Goal: Transaction & Acquisition: Purchase product/service

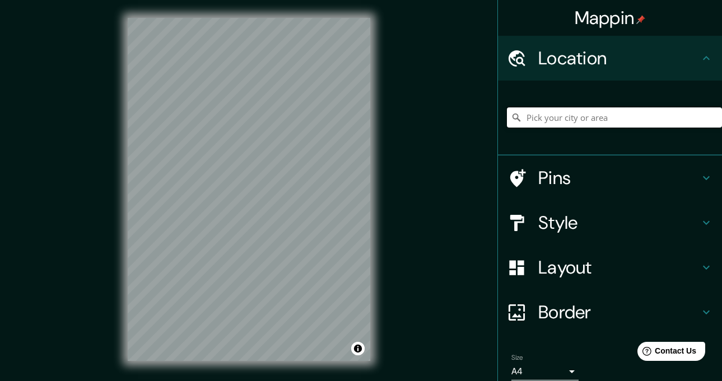
click at [562, 124] on input "Pick your city or area" at bounding box center [614, 118] width 215 height 20
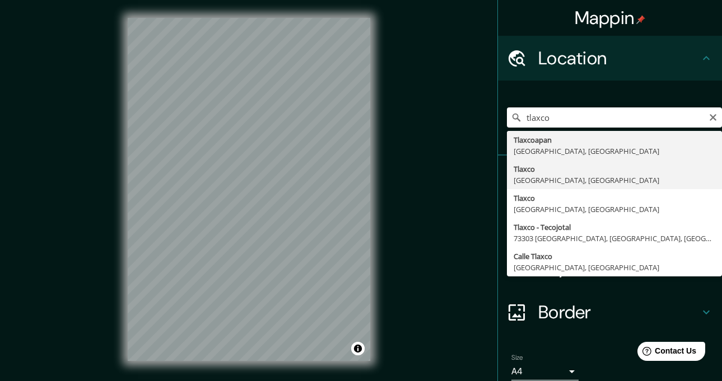
type input "Tlaxco, [GEOGRAPHIC_DATA], [GEOGRAPHIC_DATA]"
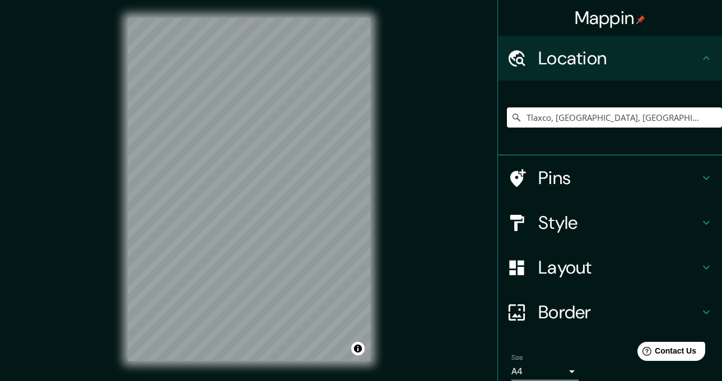
click at [612, 324] on div "Border" at bounding box center [610, 312] width 224 height 45
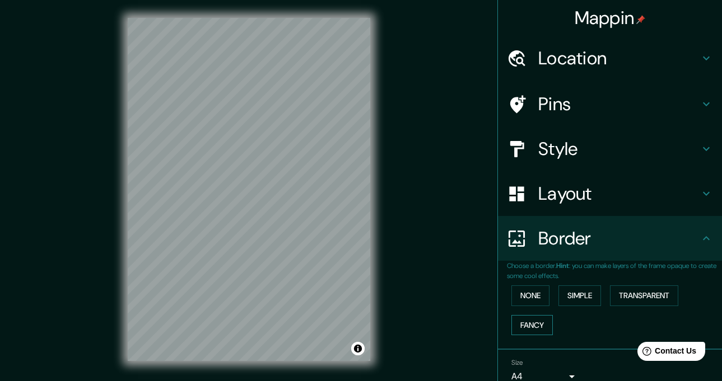
click at [529, 323] on button "Fancy" at bounding box center [531, 325] width 41 height 21
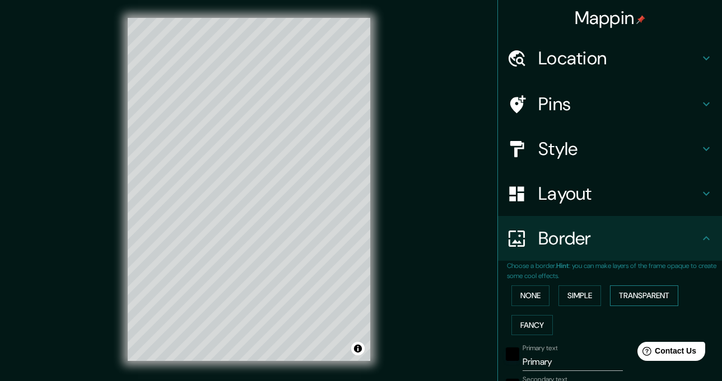
click at [641, 296] on button "Transparent" at bounding box center [644, 296] width 68 height 21
click at [582, 299] on button "Simple" at bounding box center [579, 296] width 43 height 21
click at [535, 295] on button "None" at bounding box center [530, 296] width 38 height 21
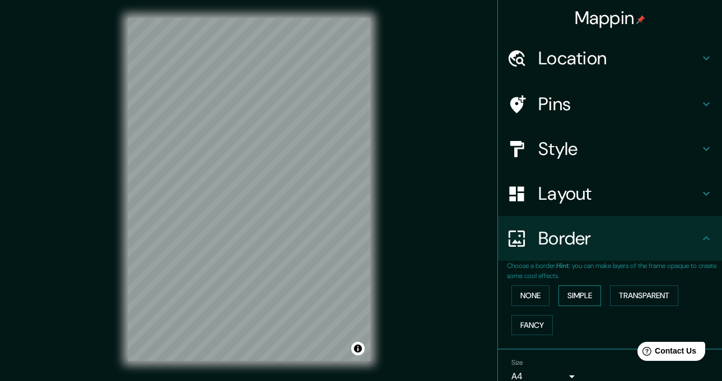
click at [558, 297] on button "Simple" at bounding box center [579, 296] width 43 height 21
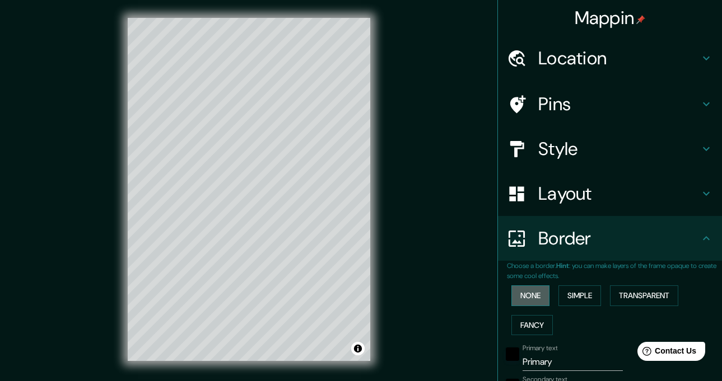
click at [530, 296] on button "None" at bounding box center [530, 296] width 38 height 21
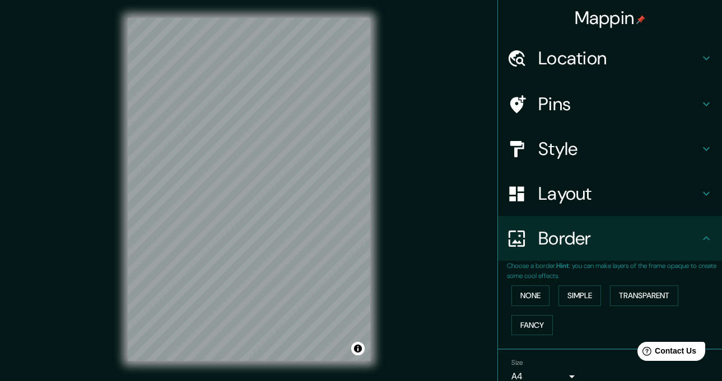
click at [615, 201] on h4 "Layout" at bounding box center [618, 194] width 161 height 22
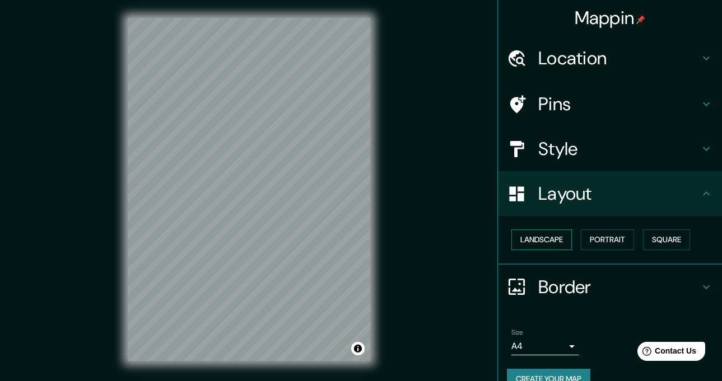
click at [545, 240] on button "Landscape" at bounding box center [541, 240] width 60 height 21
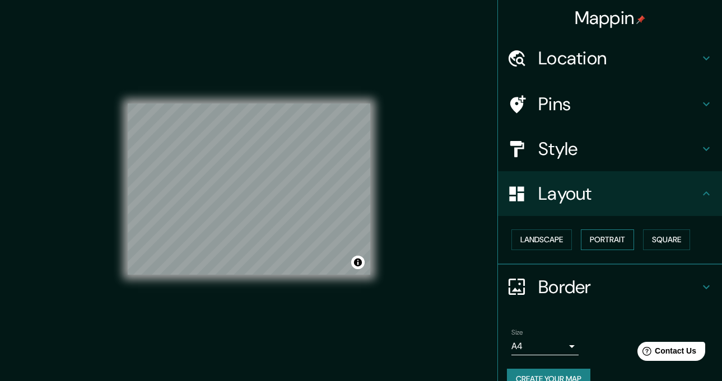
click at [594, 239] on button "Portrait" at bounding box center [607, 240] width 53 height 21
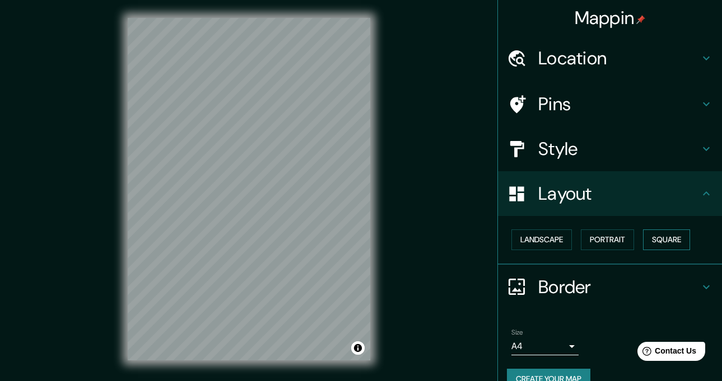
click at [655, 238] on button "Square" at bounding box center [666, 240] width 47 height 21
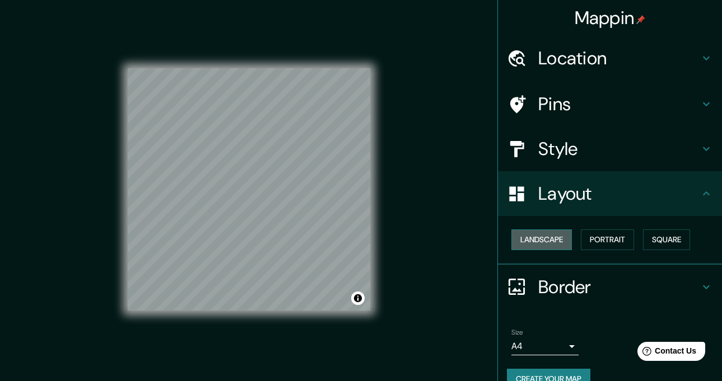
click at [537, 243] on button "Landscape" at bounding box center [541, 240] width 60 height 21
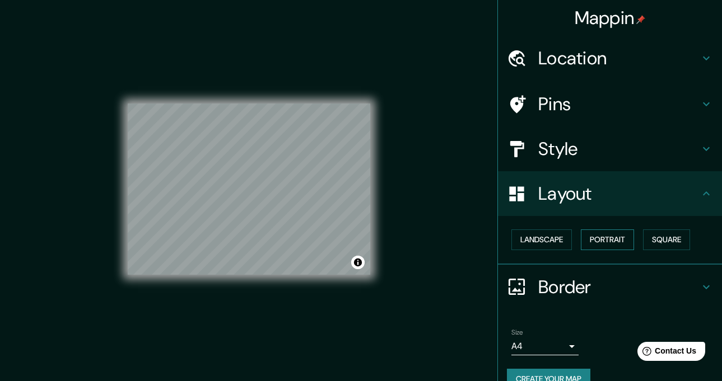
click at [613, 239] on button "Portrait" at bounding box center [607, 240] width 53 height 21
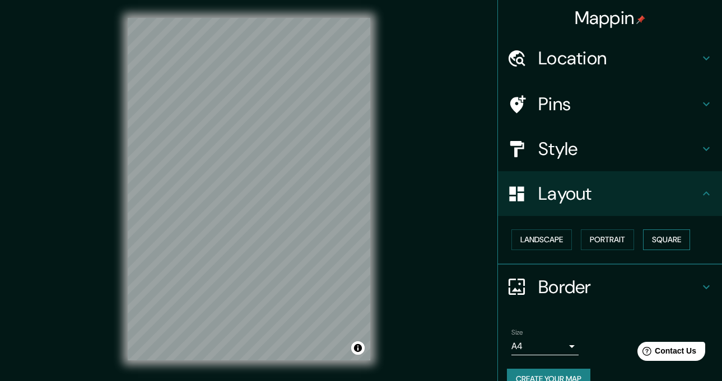
click at [649, 239] on button "Square" at bounding box center [666, 240] width 47 height 21
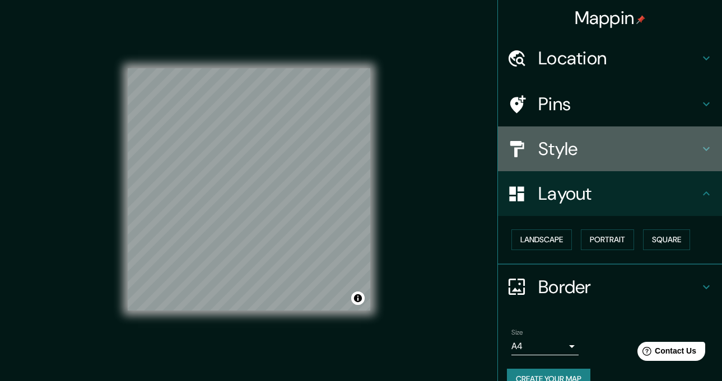
click at [577, 161] on div "Style" at bounding box center [610, 149] width 224 height 45
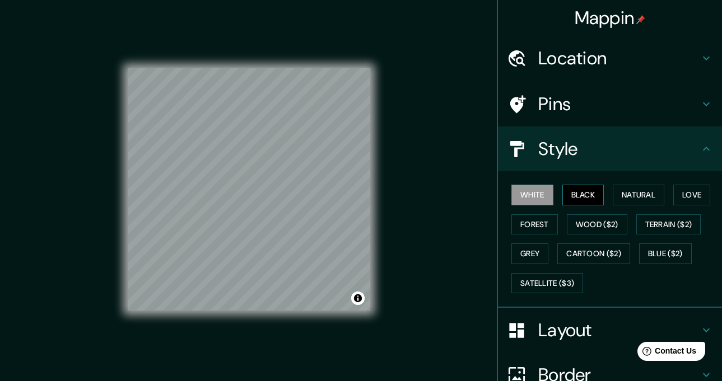
click at [567, 193] on button "Black" at bounding box center [583, 195] width 42 height 21
click at [639, 223] on button "Terrain ($2)" at bounding box center [668, 225] width 65 height 21
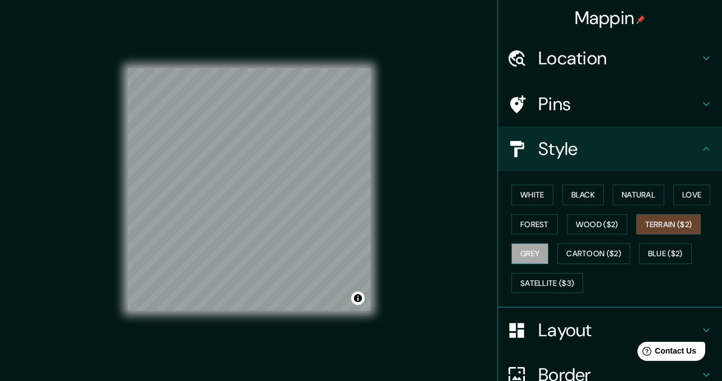
click at [531, 250] on button "Grey" at bounding box center [529, 254] width 37 height 21
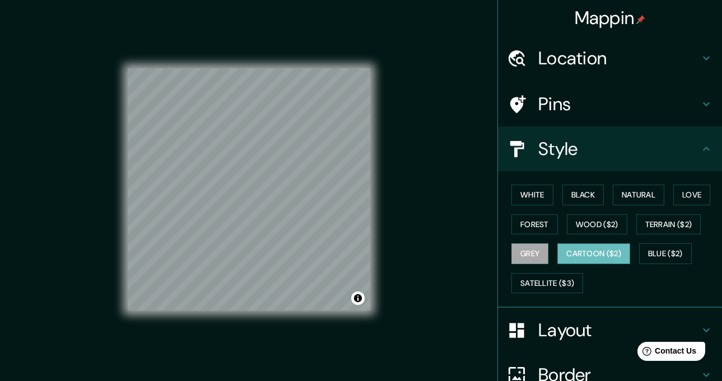
click at [576, 249] on button "Cartoon ($2)" at bounding box center [593, 254] width 73 height 21
click at [670, 253] on button "Blue ($2)" at bounding box center [665, 254] width 53 height 21
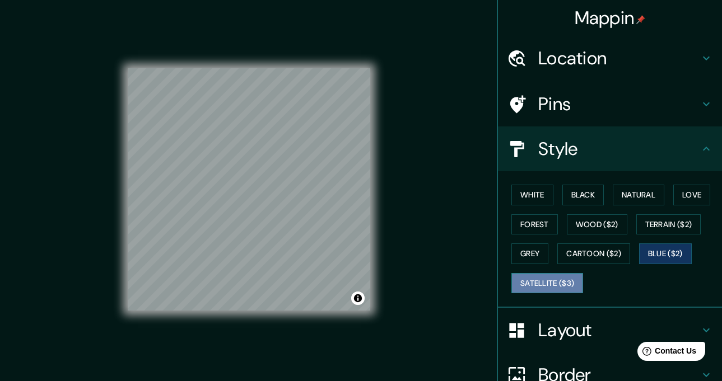
click at [546, 284] on button "Satellite ($3)" at bounding box center [547, 283] width 72 height 21
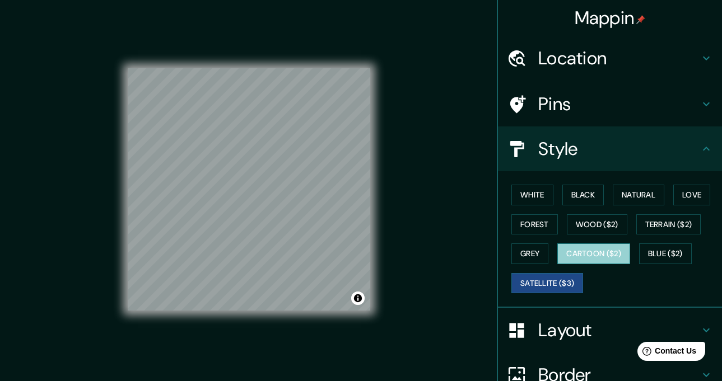
click at [585, 256] on button "Cartoon ($2)" at bounding box center [593, 254] width 73 height 21
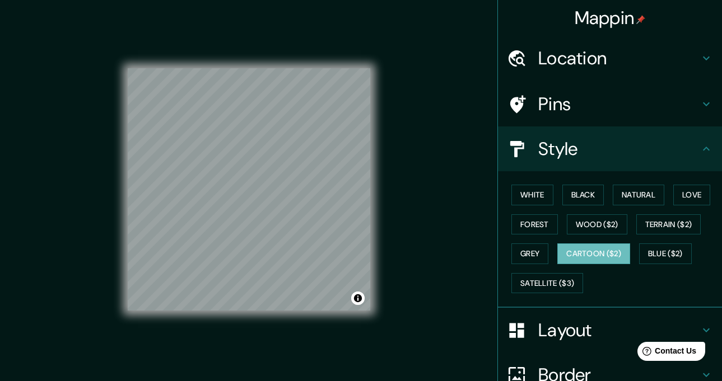
click at [312, 311] on div "© Mapbox © OpenStreetMap Improve this map" at bounding box center [249, 189] width 243 height 343
click at [685, 194] on button "Love" at bounding box center [691, 195] width 37 height 21
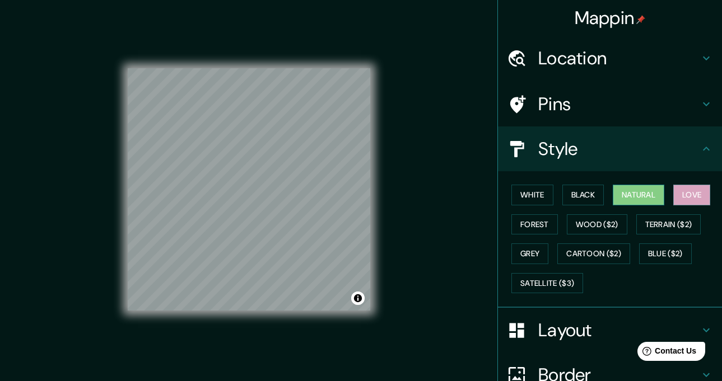
click at [645, 198] on button "Natural" at bounding box center [639, 195] width 52 height 21
click at [571, 198] on button "Black" at bounding box center [583, 195] width 42 height 21
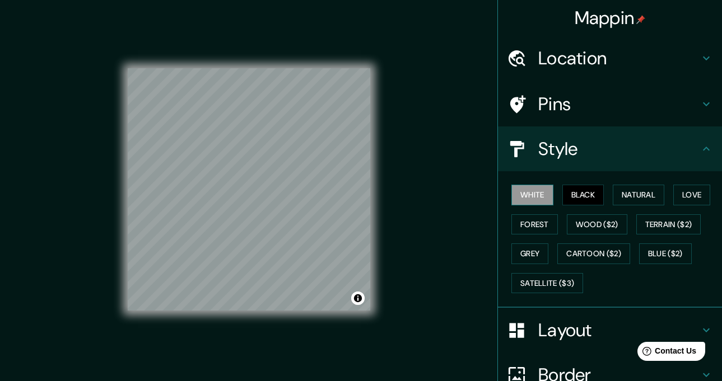
click at [534, 198] on button "White" at bounding box center [532, 195] width 42 height 21
click at [531, 222] on button "Forest" at bounding box center [534, 225] width 46 height 21
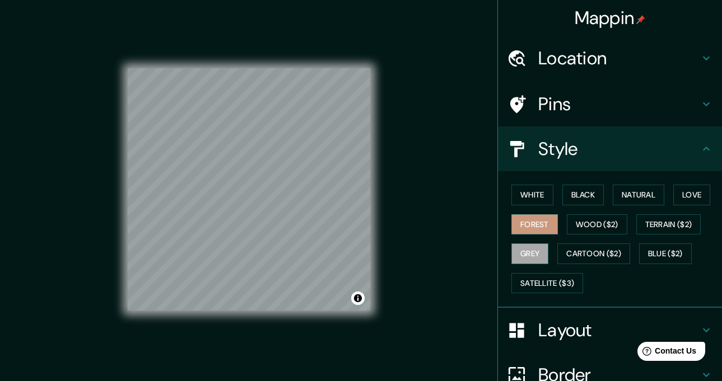
click at [529, 260] on button "Grey" at bounding box center [529, 254] width 37 height 21
click at [527, 221] on button "Forest" at bounding box center [534, 225] width 46 height 21
click at [357, 300] on button "Toggle attribution" at bounding box center [357, 298] width 13 height 13
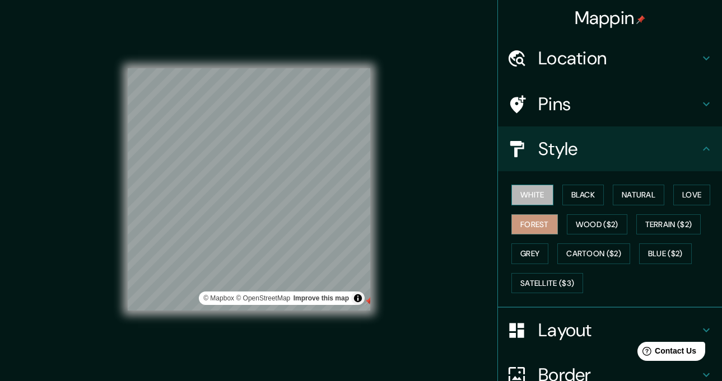
click at [531, 189] on button "White" at bounding box center [532, 195] width 42 height 21
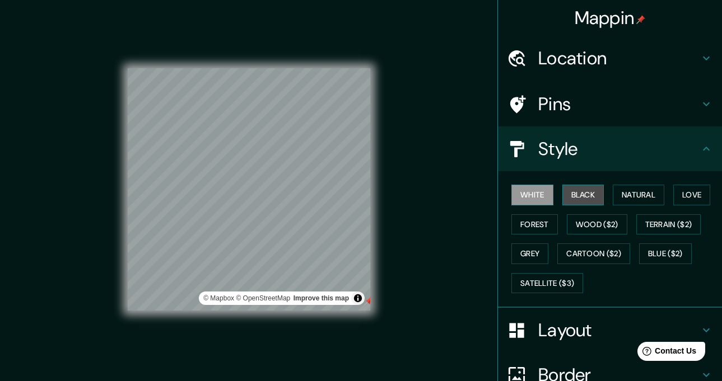
click at [580, 193] on button "Black" at bounding box center [583, 195] width 42 height 21
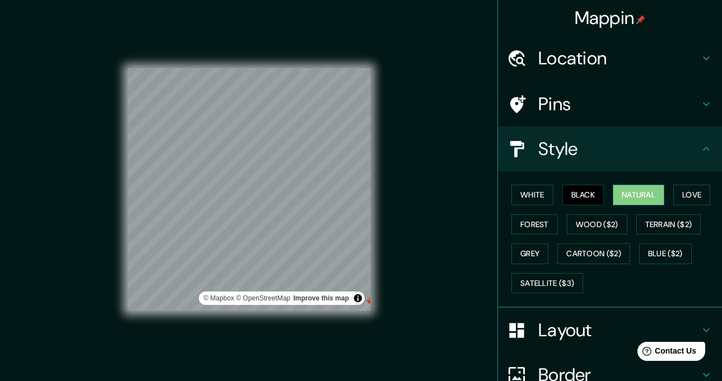
click at [628, 197] on button "Natural" at bounding box center [639, 195] width 52 height 21
click at [520, 190] on button "White" at bounding box center [532, 195] width 42 height 21
click at [633, 195] on button "Natural" at bounding box center [639, 195] width 52 height 21
click at [528, 251] on button "Grey" at bounding box center [529, 254] width 37 height 21
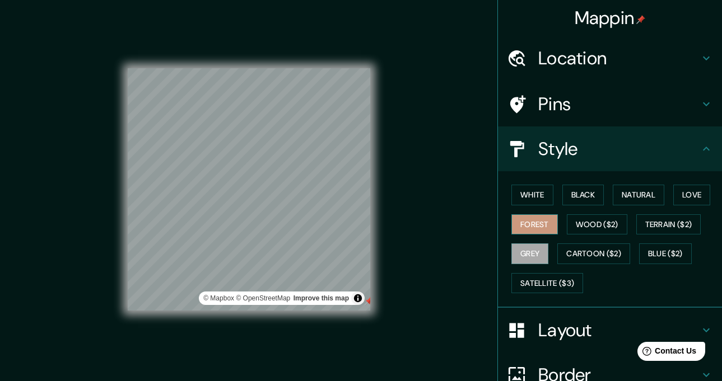
click at [523, 227] on button "Forest" at bounding box center [534, 225] width 46 height 21
click at [631, 196] on button "Natural" at bounding box center [639, 195] width 52 height 21
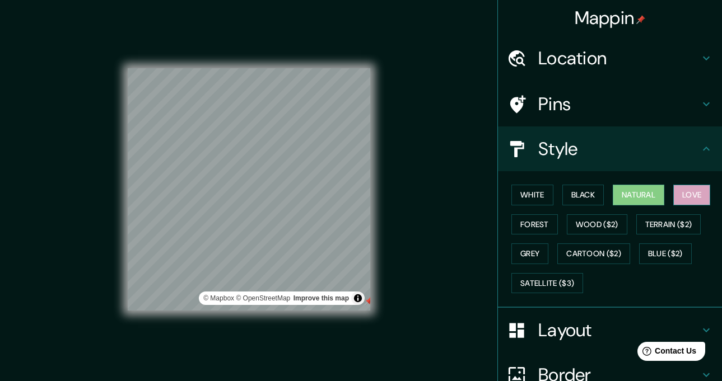
click at [680, 194] on button "Love" at bounding box center [691, 195] width 37 height 21
click at [638, 190] on button "Natural" at bounding box center [639, 195] width 52 height 21
click at [614, 111] on h4 "Pins" at bounding box center [618, 104] width 161 height 22
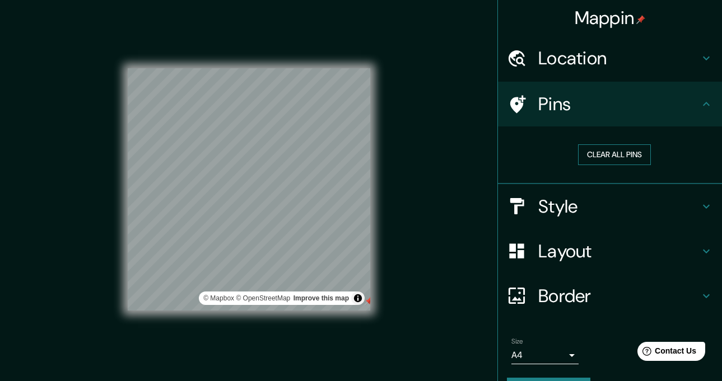
click at [616, 155] on button "Clear all pins" at bounding box center [614, 155] width 73 height 21
click at [604, 160] on button "Clear all pins" at bounding box center [614, 155] width 73 height 21
click at [513, 104] on icon at bounding box center [518, 104] width 16 height 18
click at [632, 155] on button "Clear all pins" at bounding box center [614, 155] width 73 height 21
click at [585, 158] on button "Clear all pins" at bounding box center [614, 155] width 73 height 21
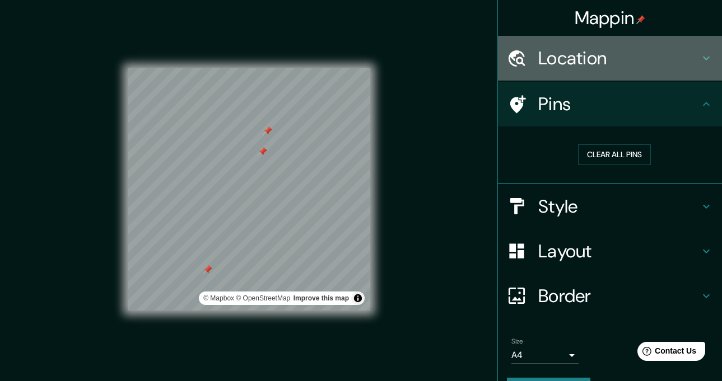
click at [632, 66] on h4 "Location" at bounding box center [618, 58] width 161 height 22
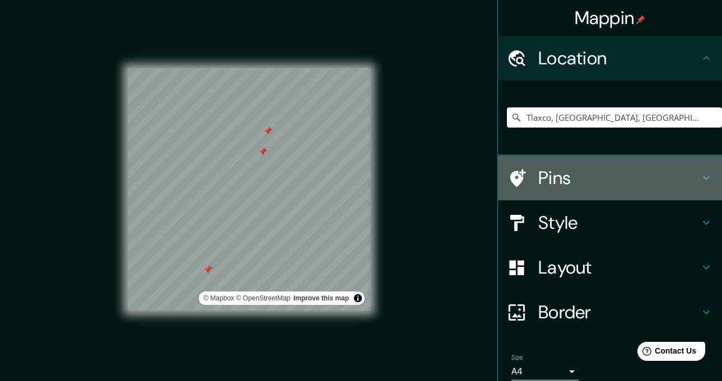
click at [596, 175] on h4 "Pins" at bounding box center [618, 178] width 161 height 22
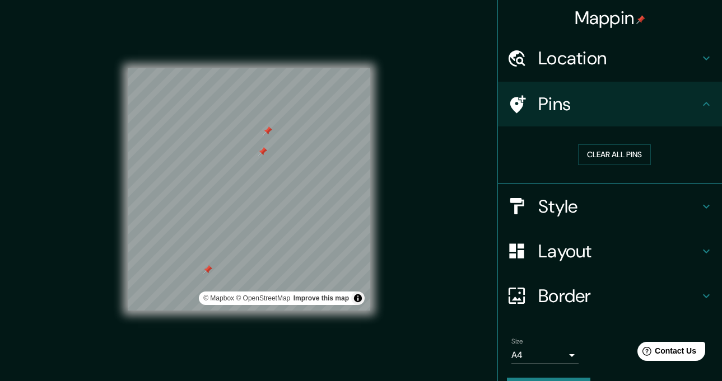
click at [616, 203] on h4 "Style" at bounding box center [618, 206] width 161 height 22
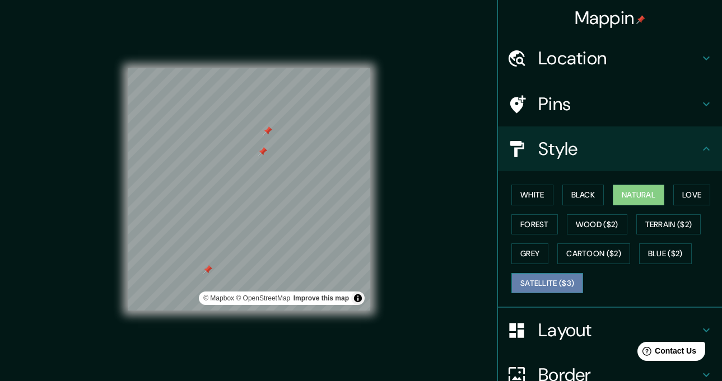
click at [557, 286] on button "Satellite ($3)" at bounding box center [547, 283] width 72 height 21
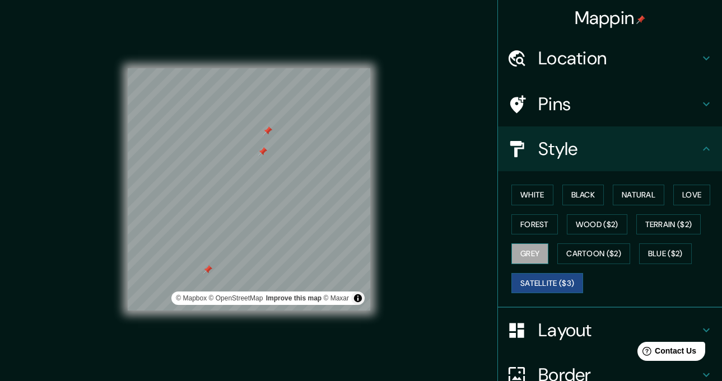
click at [536, 250] on button "Grey" at bounding box center [529, 254] width 37 height 21
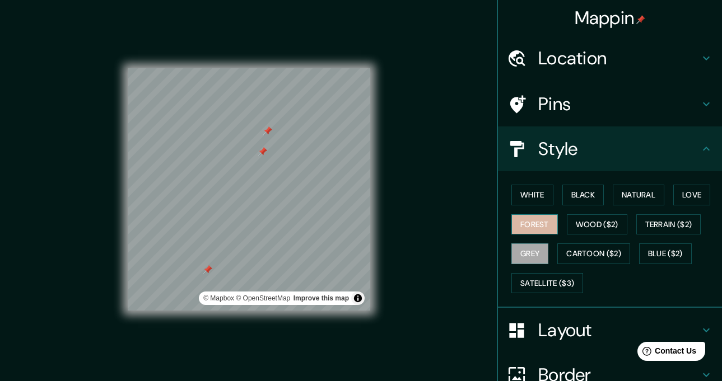
click at [543, 228] on button "Forest" at bounding box center [534, 225] width 46 height 21
click at [538, 196] on button "White" at bounding box center [532, 195] width 42 height 21
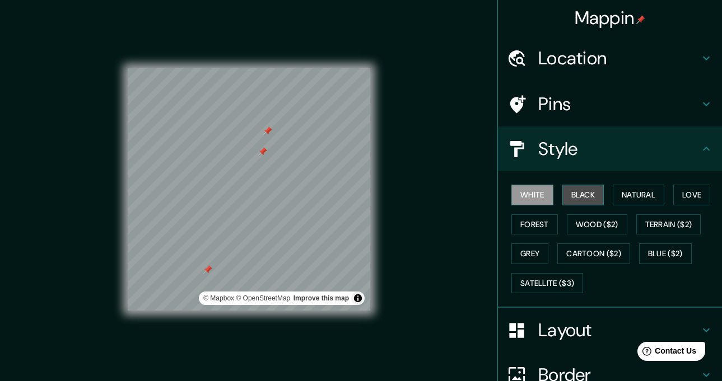
click at [565, 193] on button "Black" at bounding box center [583, 195] width 42 height 21
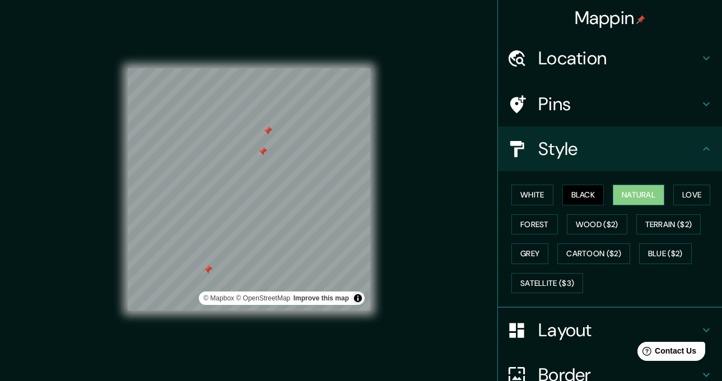
click at [623, 194] on button "Natural" at bounding box center [639, 195] width 52 height 21
click at [688, 192] on button "Love" at bounding box center [691, 195] width 37 height 21
click at [648, 194] on button "Natural" at bounding box center [639, 195] width 52 height 21
click at [629, 299] on div "White Black Natural Love Forest Wood ($2) Terrain ($2) Grey Cartoon ($2) Blue (…" at bounding box center [610, 239] width 224 height 137
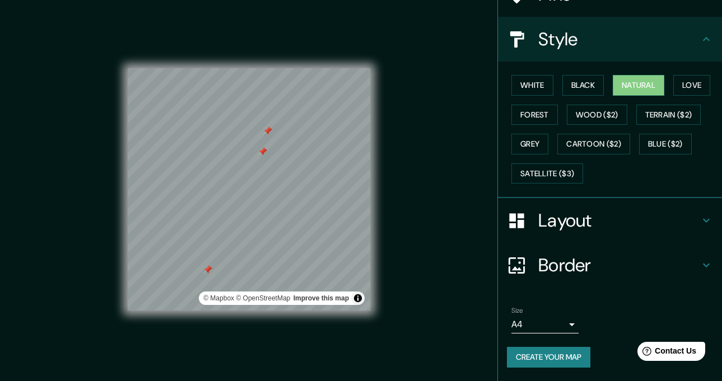
click at [605, 221] on h4 "Layout" at bounding box center [618, 220] width 161 height 22
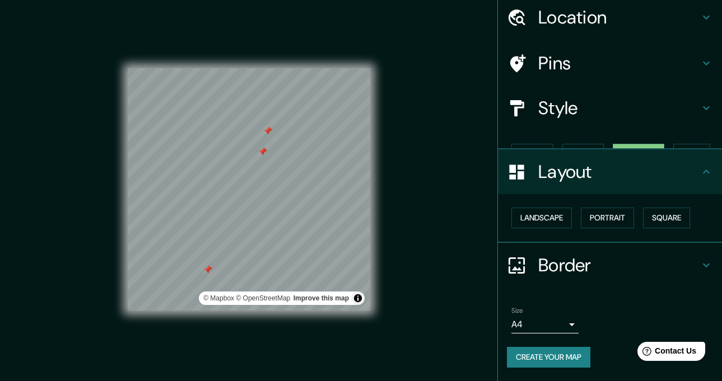
scroll to position [21, 0]
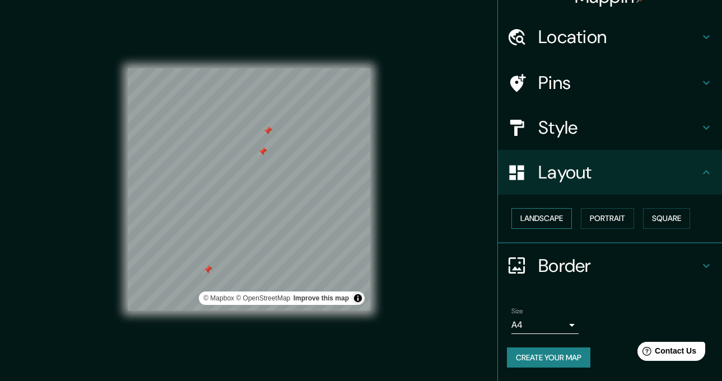
click at [544, 216] on button "Landscape" at bounding box center [541, 218] width 60 height 21
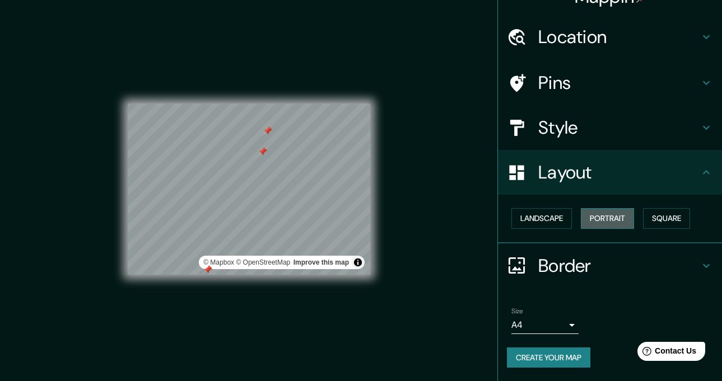
drag, startPoint x: 579, startPoint y: 216, endPoint x: 587, endPoint y: 217, distance: 7.9
click at [581, 217] on button "Portrait" at bounding box center [607, 218] width 53 height 21
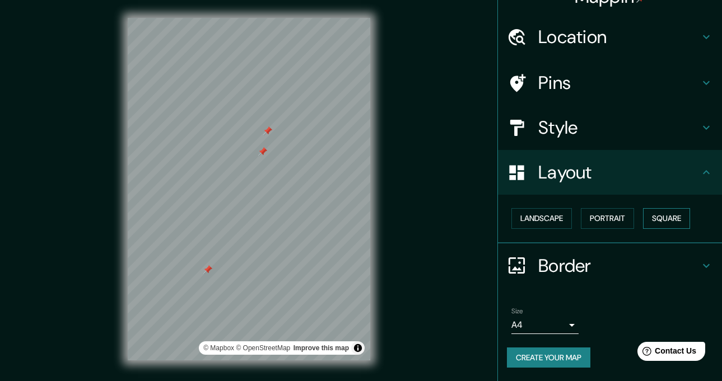
click at [658, 218] on button "Square" at bounding box center [666, 218] width 47 height 21
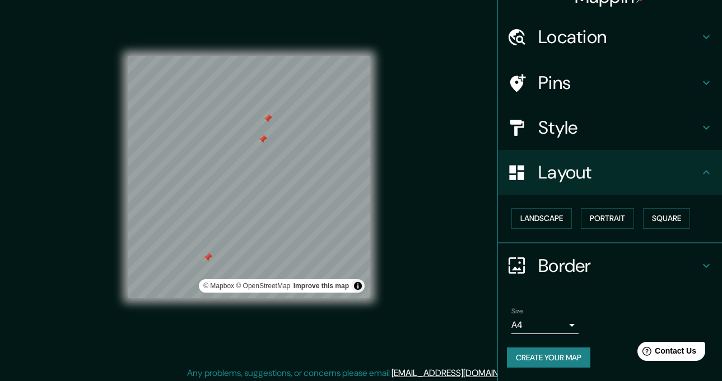
scroll to position [16, 0]
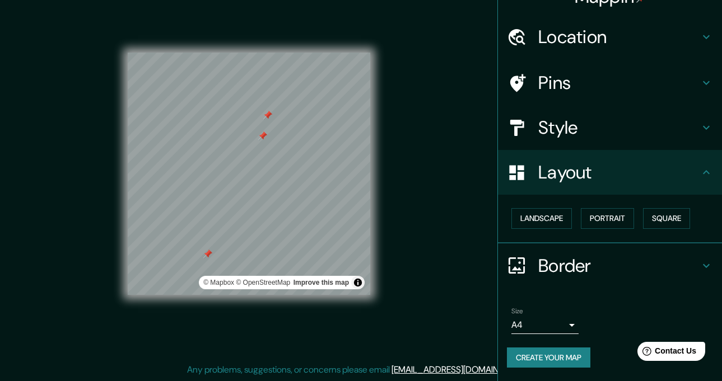
click at [562, 325] on body "Mappin Location [GEOGRAPHIC_DATA], [GEOGRAPHIC_DATA], [GEOGRAPHIC_DATA] Pins St…" at bounding box center [361, 174] width 722 height 381
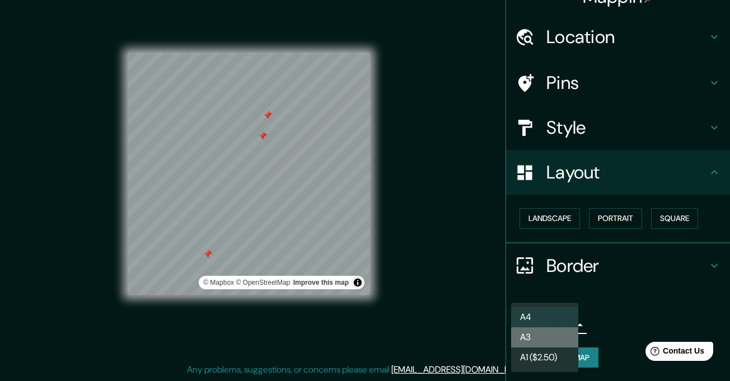
click at [551, 339] on li "A3" at bounding box center [544, 338] width 67 height 20
click at [552, 319] on body "Mappin Location [GEOGRAPHIC_DATA], [GEOGRAPHIC_DATA], [GEOGRAPHIC_DATA] Pins St…" at bounding box center [365, 174] width 730 height 381
click at [551, 310] on li "A4" at bounding box center [544, 317] width 67 height 20
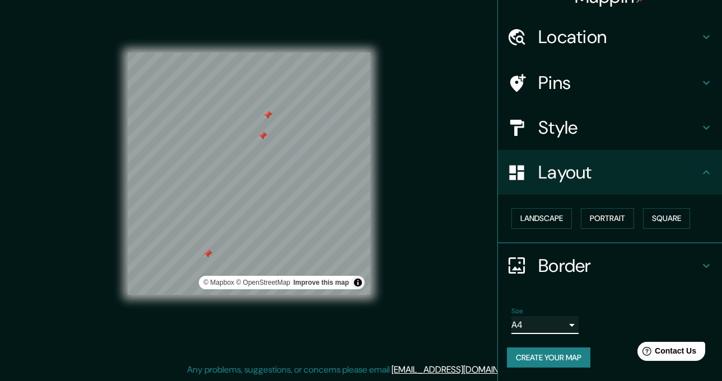
scroll to position [0, 0]
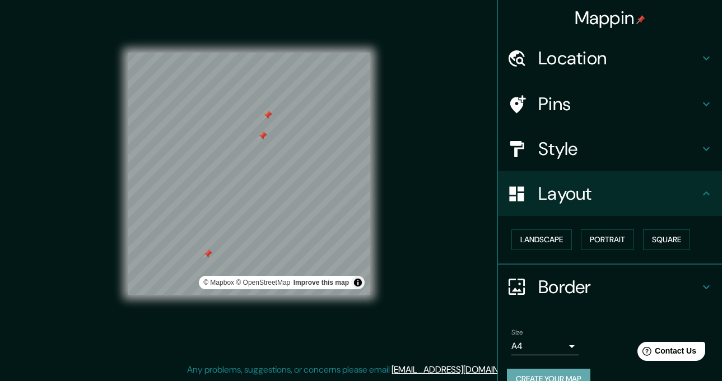
click at [554, 372] on button "Create your map" at bounding box center [548, 379] width 83 height 21
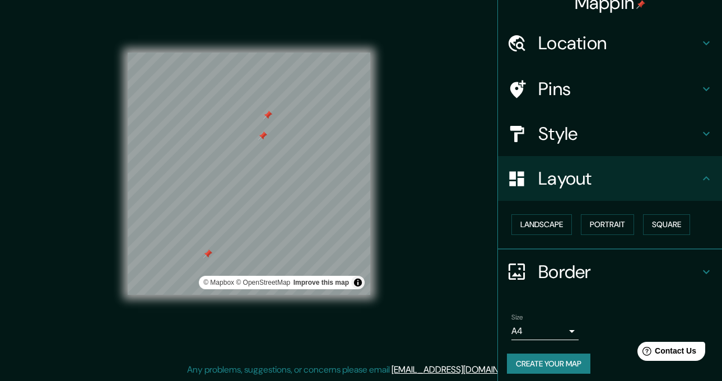
scroll to position [21, 0]
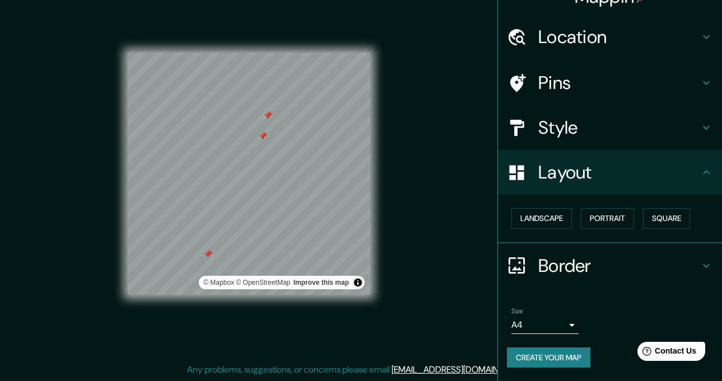
click at [562, 361] on button "Create your map" at bounding box center [548, 358] width 83 height 21
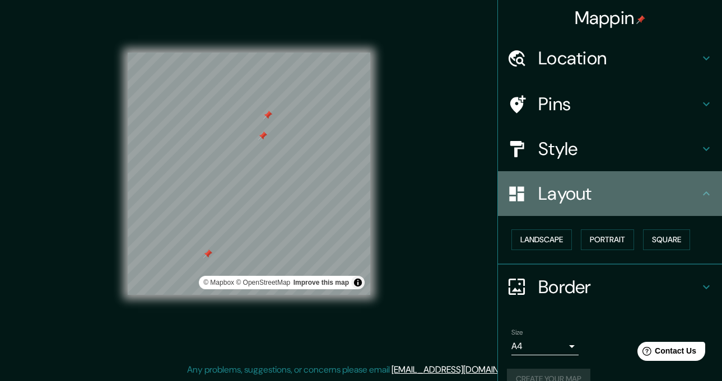
drag, startPoint x: 700, startPoint y: 204, endPoint x: 714, endPoint y: 202, distance: 13.6
click at [703, 204] on div "Layout" at bounding box center [610, 193] width 224 height 45
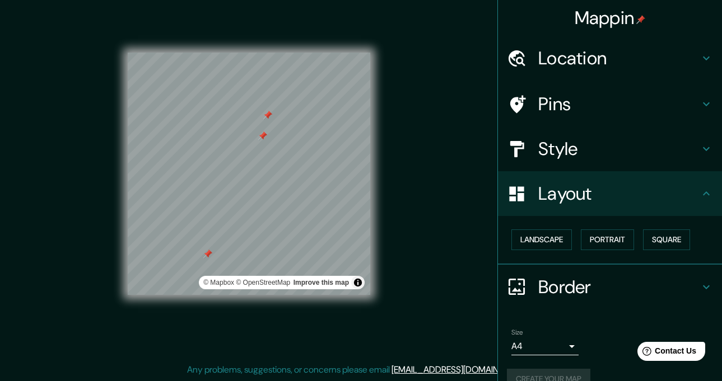
click at [705, 202] on div "Layout" at bounding box center [610, 193] width 224 height 45
click at [680, 301] on div "Border" at bounding box center [610, 287] width 224 height 45
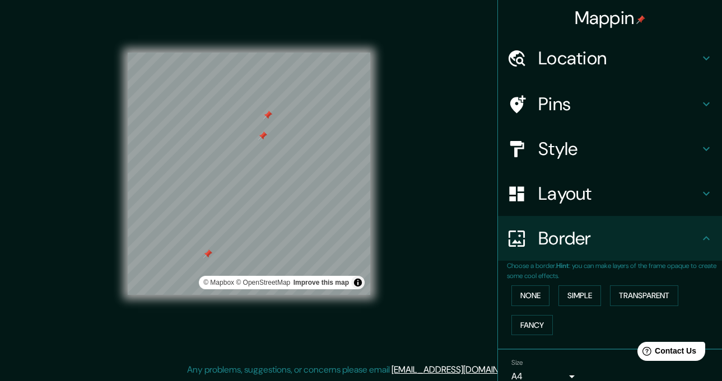
click at [573, 321] on div "None Simple Transparent Fancy" at bounding box center [614, 310] width 215 height 59
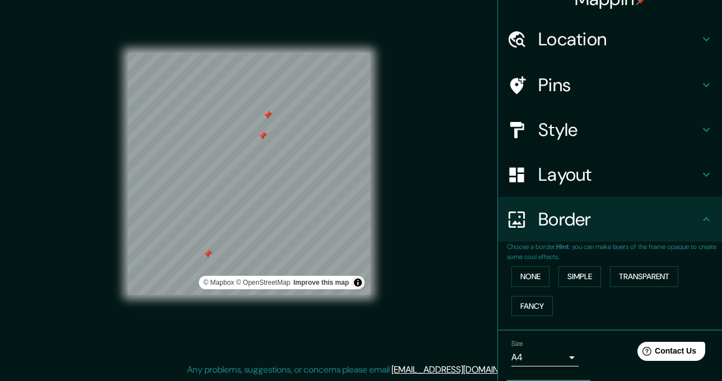
scroll to position [52, 0]
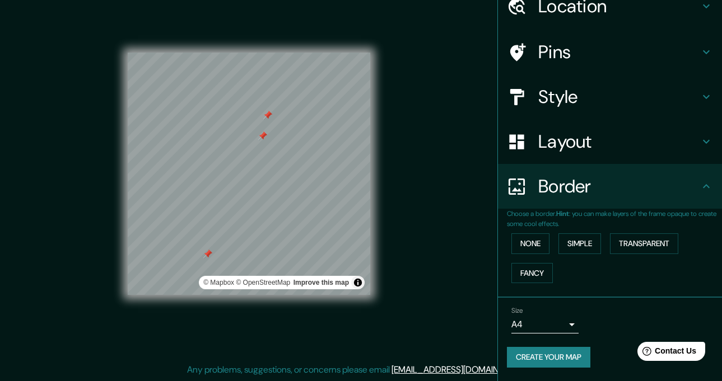
click at [558, 360] on button "Create your map" at bounding box center [548, 357] width 83 height 21
click at [577, 358] on button "Create your map" at bounding box center [548, 357] width 83 height 21
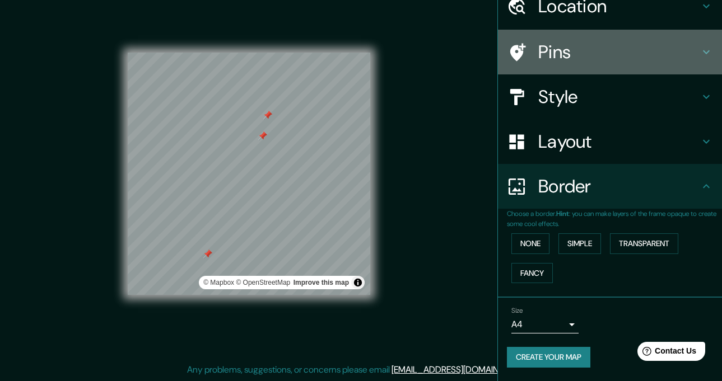
click at [571, 54] on h4 "Pins" at bounding box center [618, 52] width 161 height 22
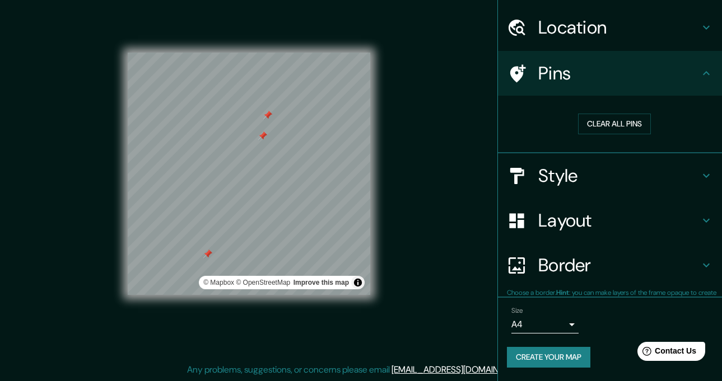
scroll to position [30, 0]
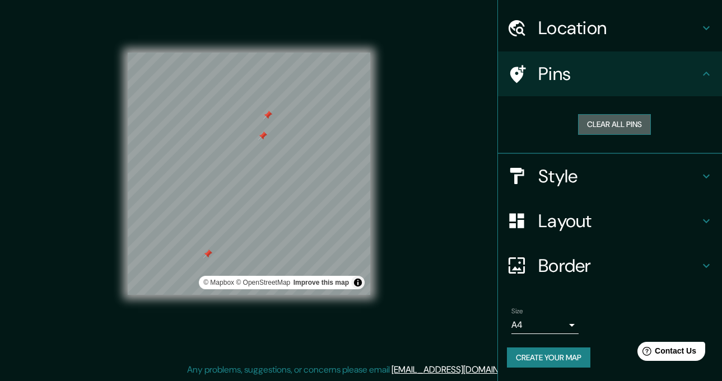
click at [591, 122] on button "Clear all pins" at bounding box center [614, 124] width 73 height 21
click at [568, 366] on button "Create your map" at bounding box center [548, 358] width 83 height 21
click at [536, 363] on button "Create your map" at bounding box center [548, 358] width 83 height 21
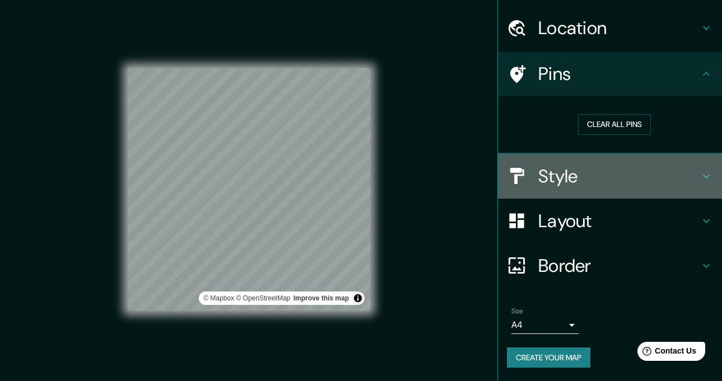
click at [581, 182] on h4 "Style" at bounding box center [618, 176] width 161 height 22
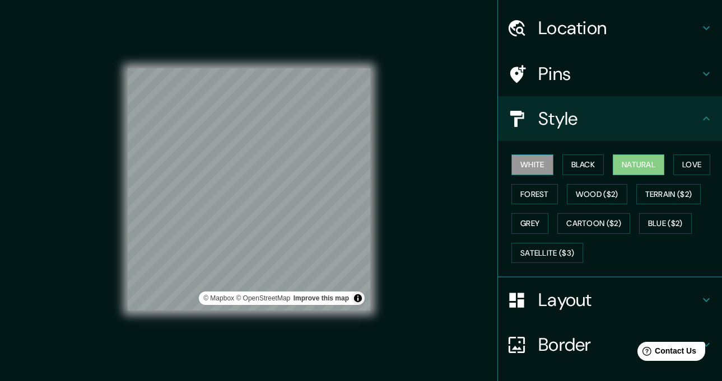
click at [536, 166] on button "White" at bounding box center [532, 165] width 42 height 21
click at [585, 171] on button "Black" at bounding box center [583, 165] width 42 height 21
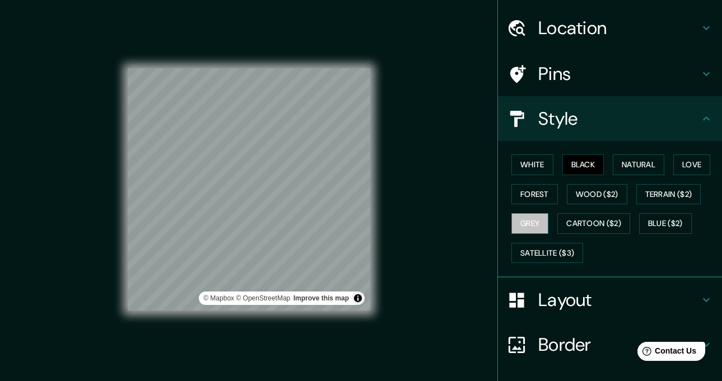
click at [536, 222] on button "Grey" at bounding box center [529, 223] width 37 height 21
